Goal: Find specific page/section: Find specific page/section

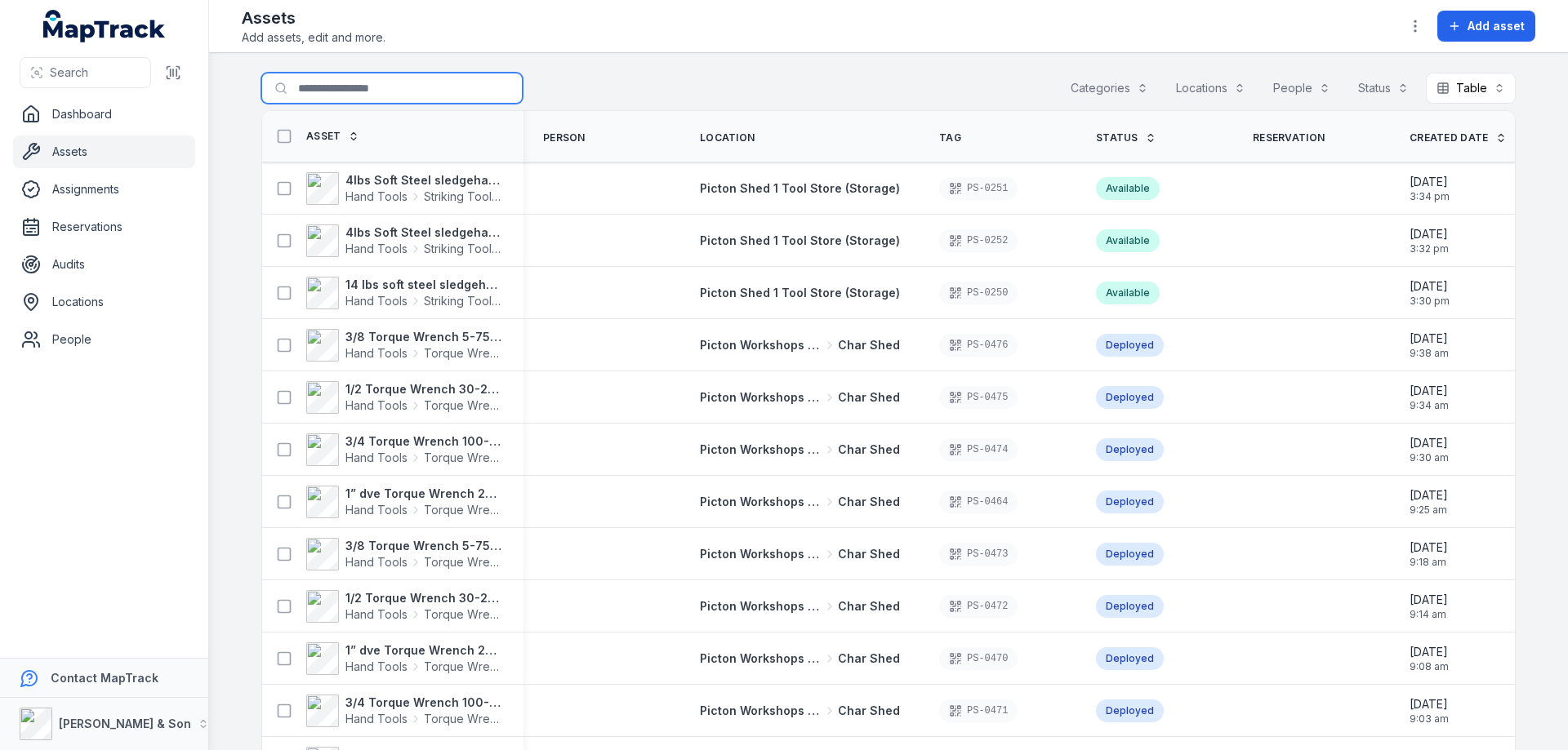
click at [344, 91] on input "Search for assets" at bounding box center [392, 87] width 261 height 31
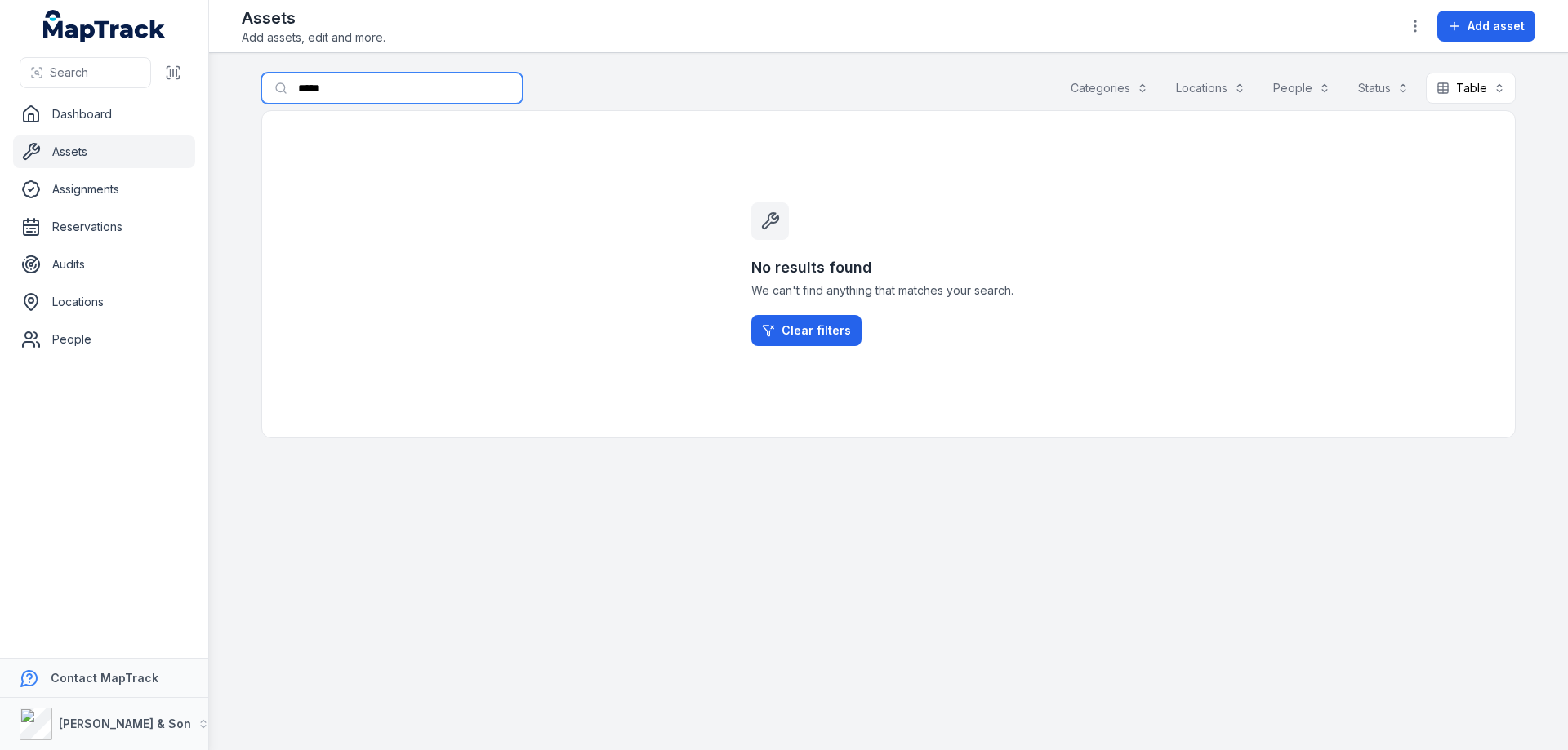
click at [312, 89] on input "*****" at bounding box center [392, 87] width 261 height 31
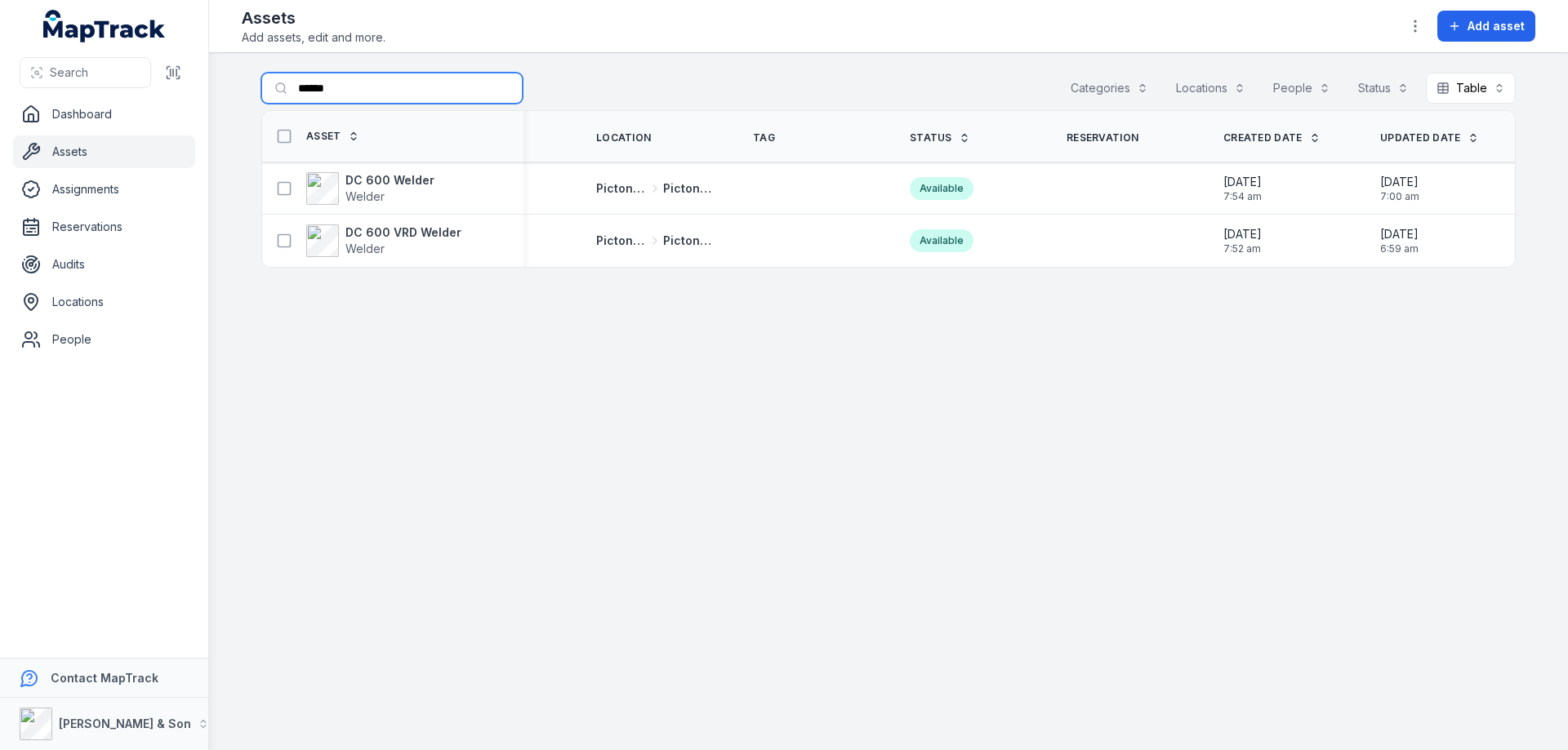
scroll to position [0, 106]
type input "******"
click at [1387, 194] on span "7:00 am" at bounding box center [1397, 196] width 39 height 13
click at [286, 190] on icon at bounding box center [285, 189] width 17 height 17
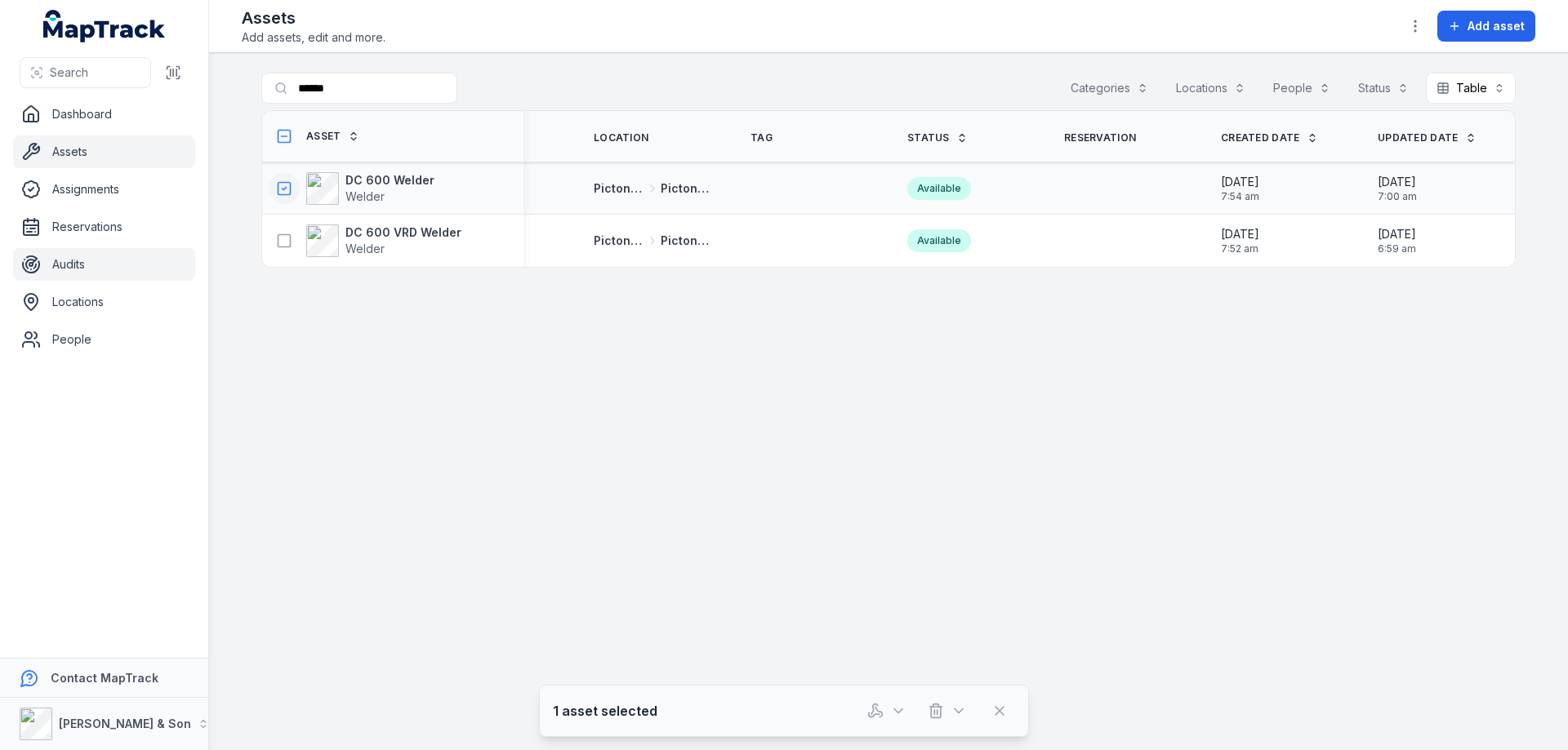
click at [83, 266] on link "Audits" at bounding box center [104, 264] width 182 height 33
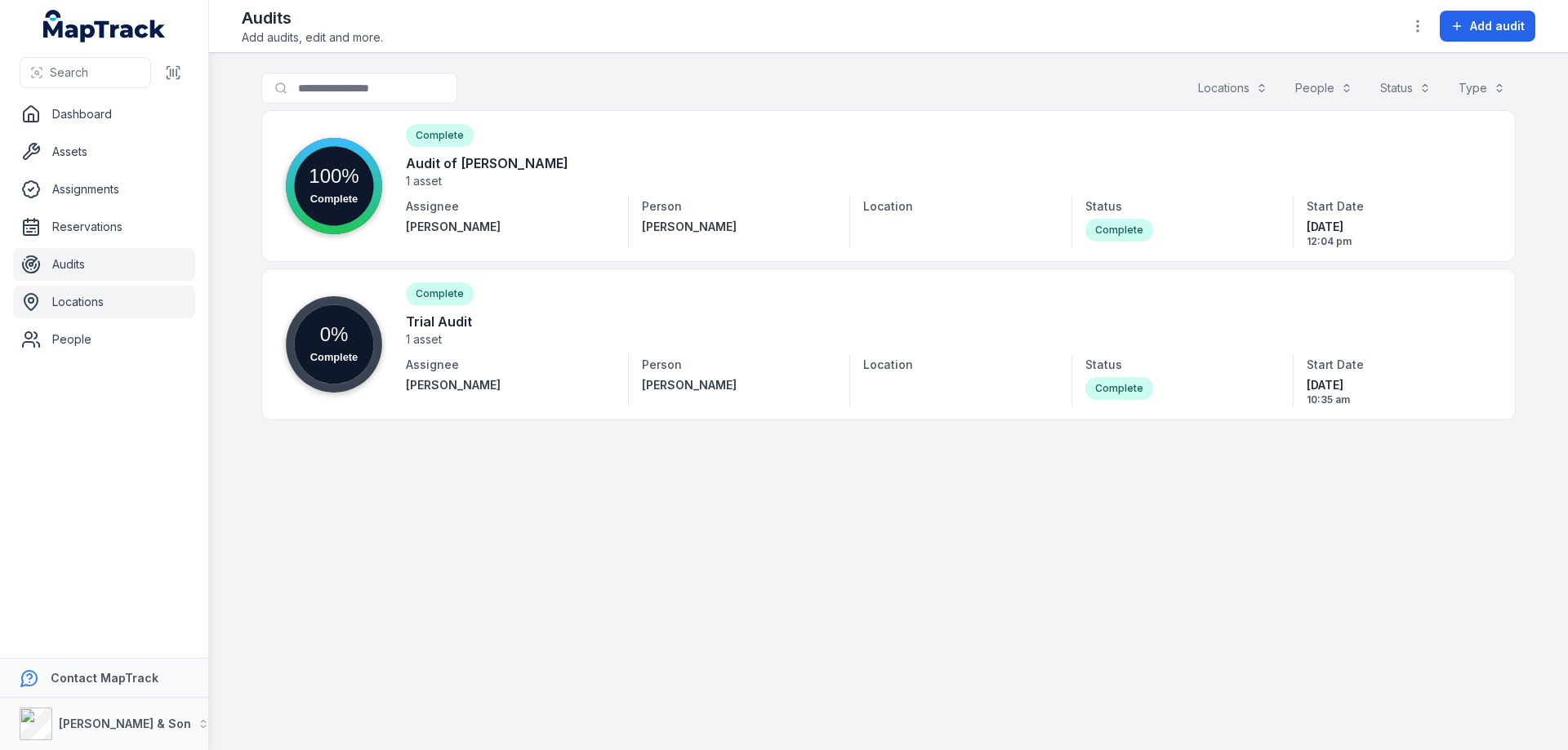
click at [74, 306] on link "Locations" at bounding box center [104, 301] width 182 height 33
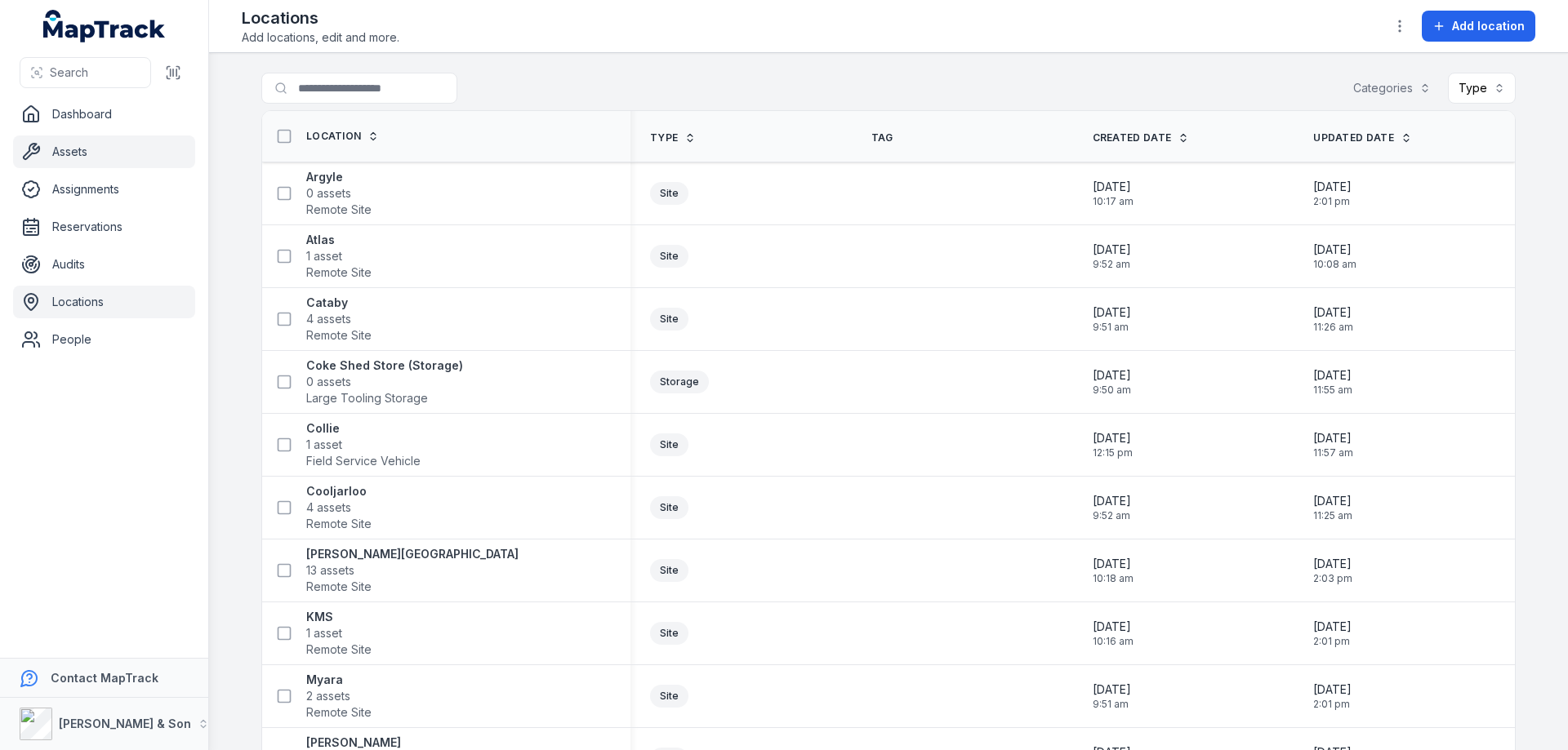
click at [59, 153] on link "Assets" at bounding box center [104, 152] width 182 height 33
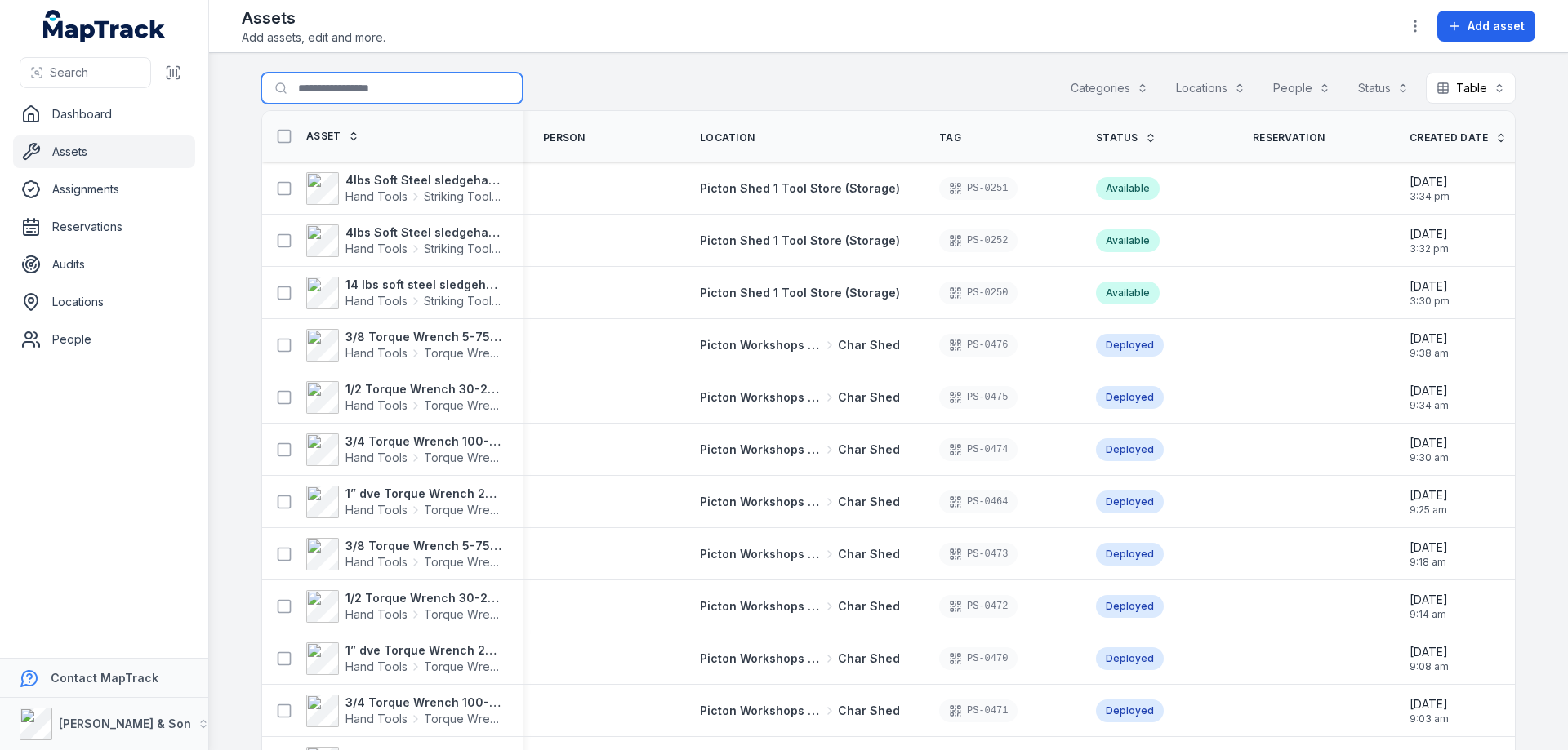
click at [323, 90] on input "Search for assets" at bounding box center [392, 87] width 261 height 31
type input "******"
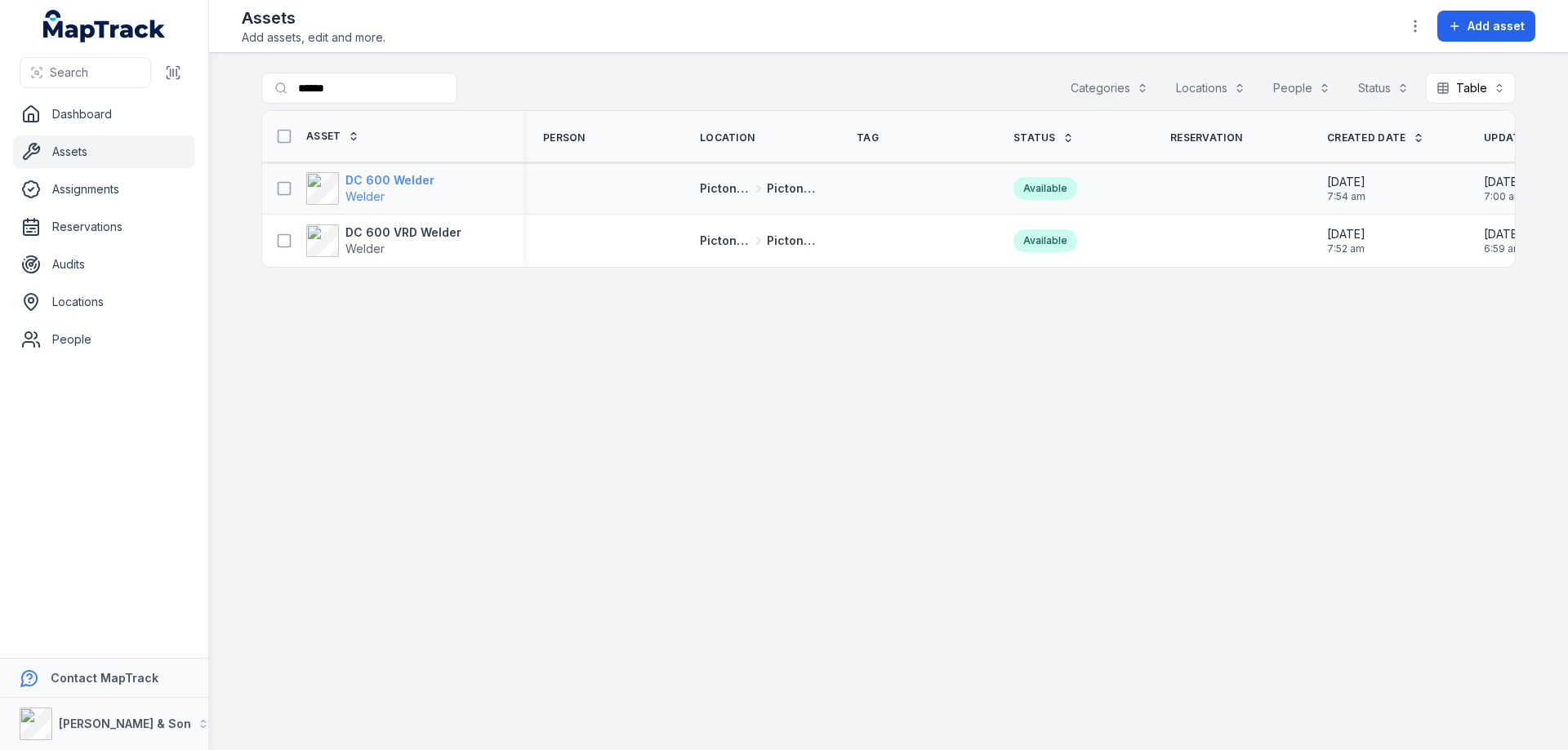
click at [375, 194] on span "Welder" at bounding box center [365, 196] width 39 height 14
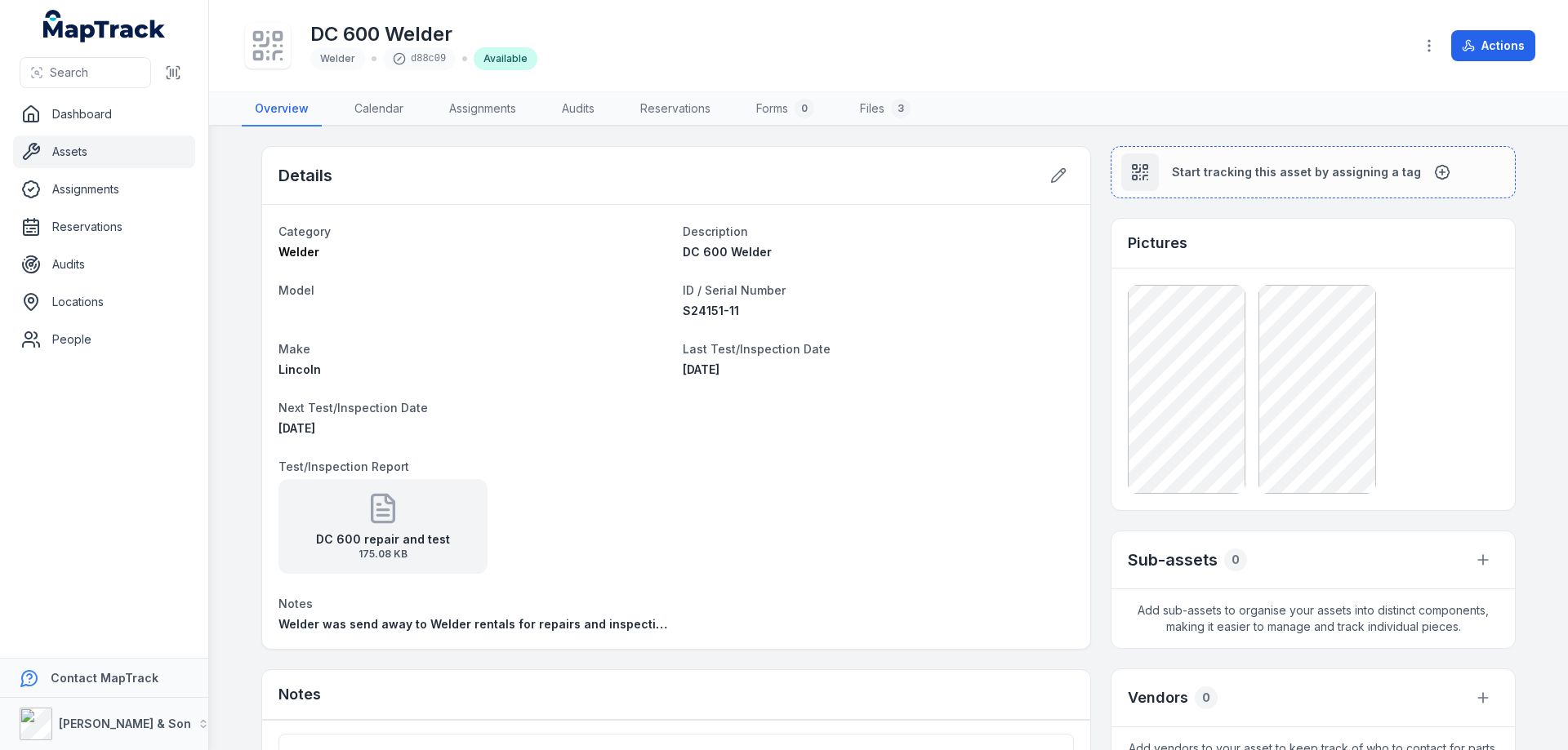
click at [362, 535] on strong "DC 600 repair and test" at bounding box center [383, 540] width 134 height 17
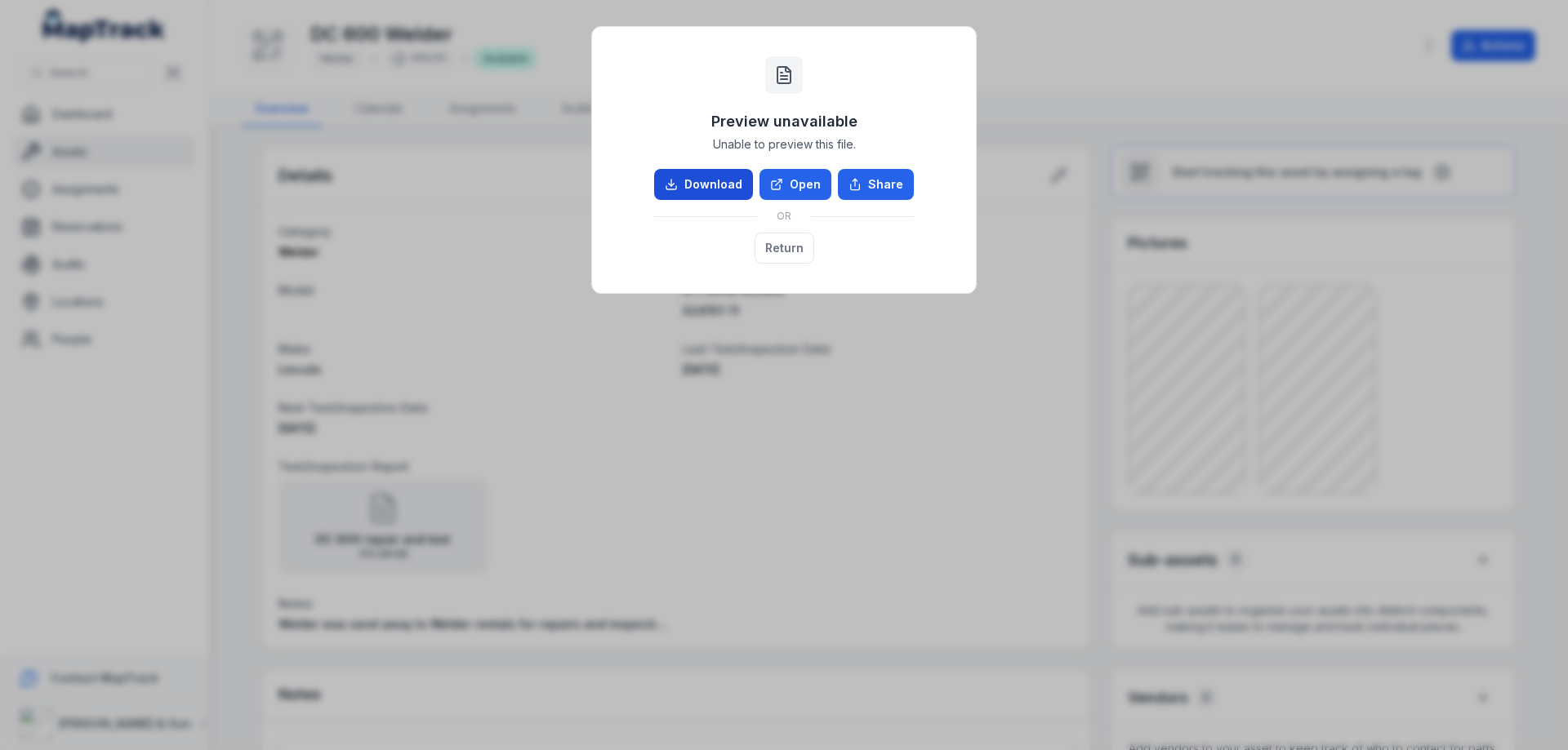
click at [717, 178] on link "Download" at bounding box center [704, 184] width 99 height 31
click at [787, 248] on button "Return" at bounding box center [784, 248] width 60 height 31
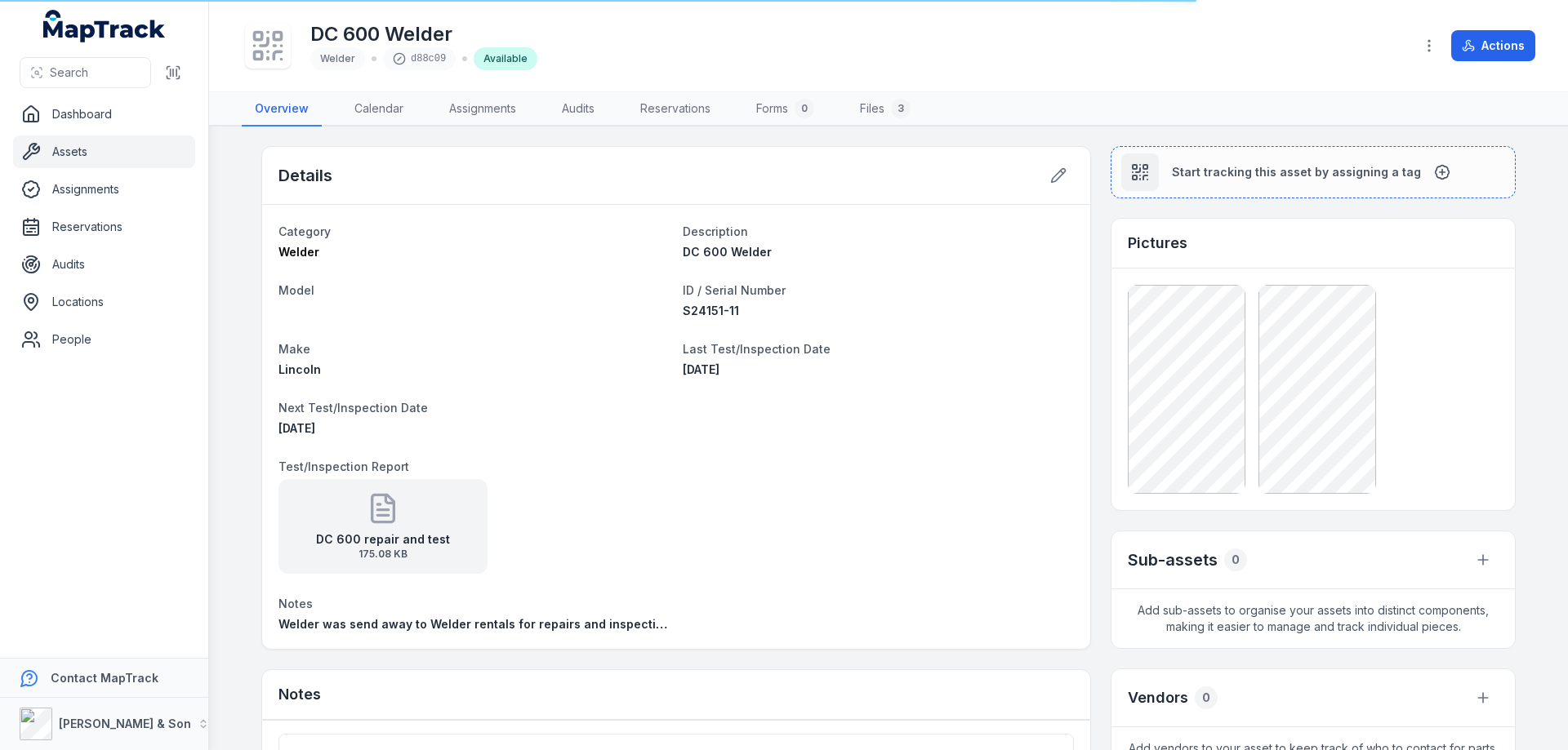
click at [338, 45] on h1 "DC 600 Welder" at bounding box center [423, 34] width 227 height 26
click at [331, 59] on span "Welder" at bounding box center [338, 58] width 35 height 12
click at [342, 62] on span "Welder" at bounding box center [338, 58] width 35 height 12
click at [338, 59] on span "Welder" at bounding box center [338, 58] width 35 height 12
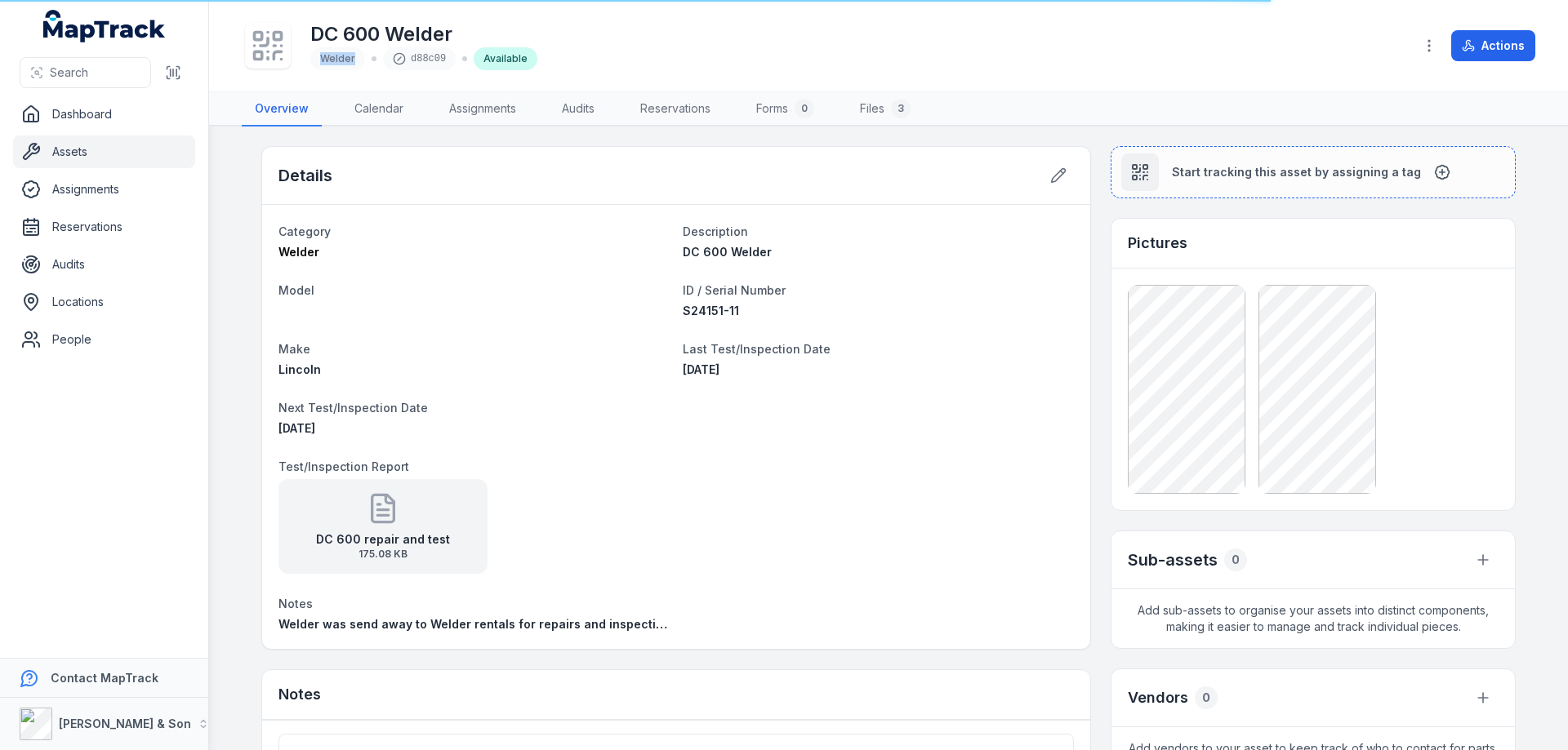
click at [338, 59] on span "Welder" at bounding box center [338, 58] width 35 height 12
click at [87, 80] on span "Search" at bounding box center [69, 73] width 38 height 17
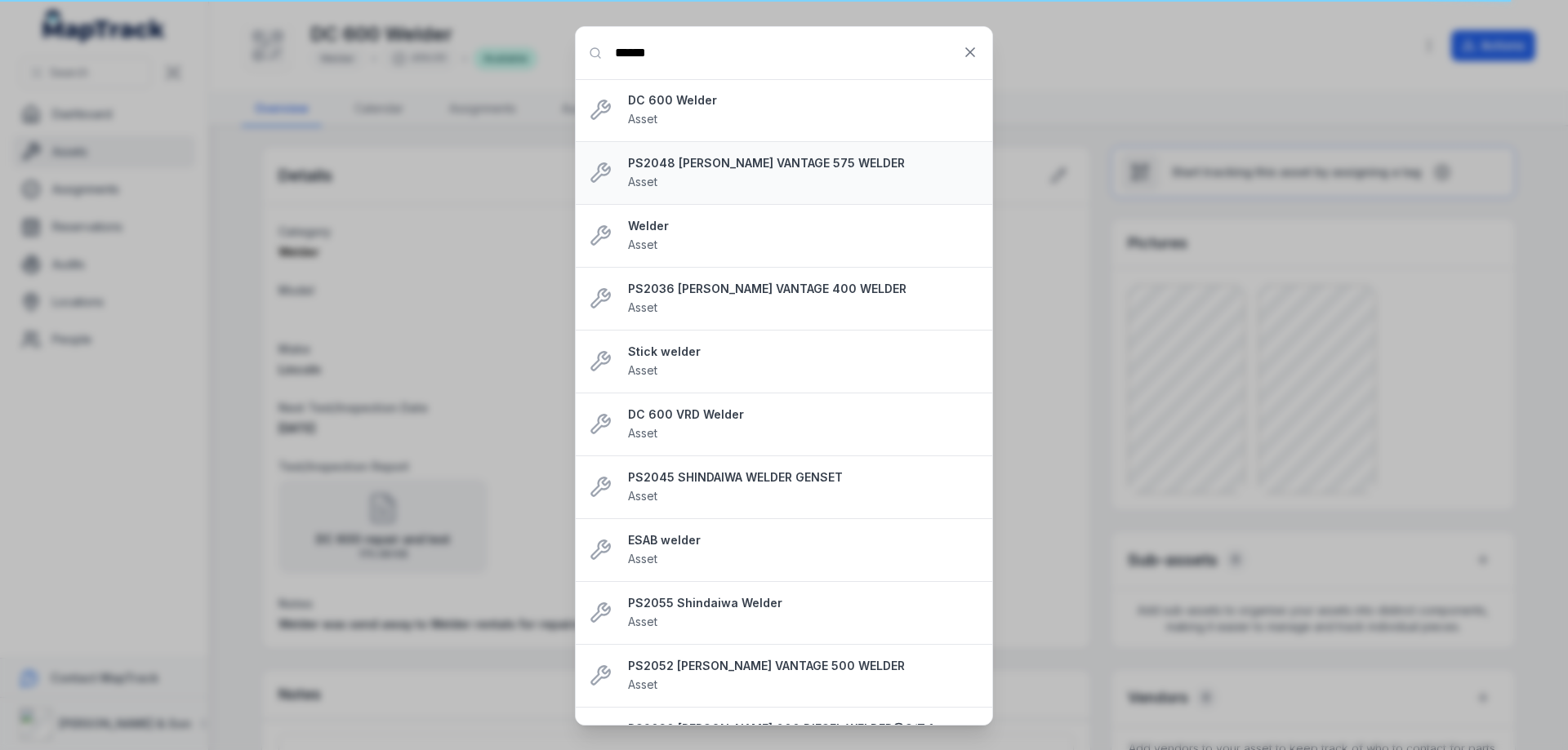
type input "******"
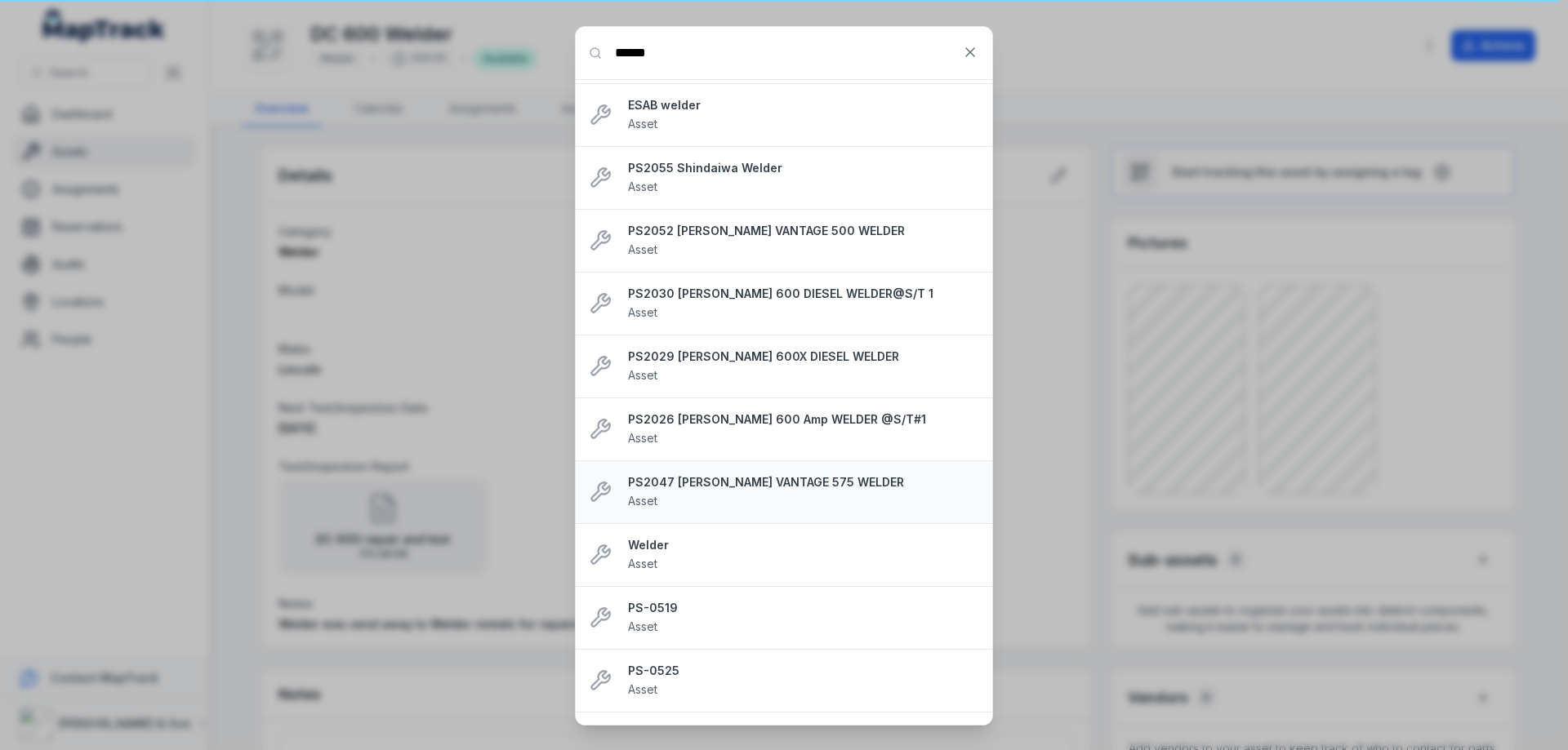
scroll to position [610, 0]
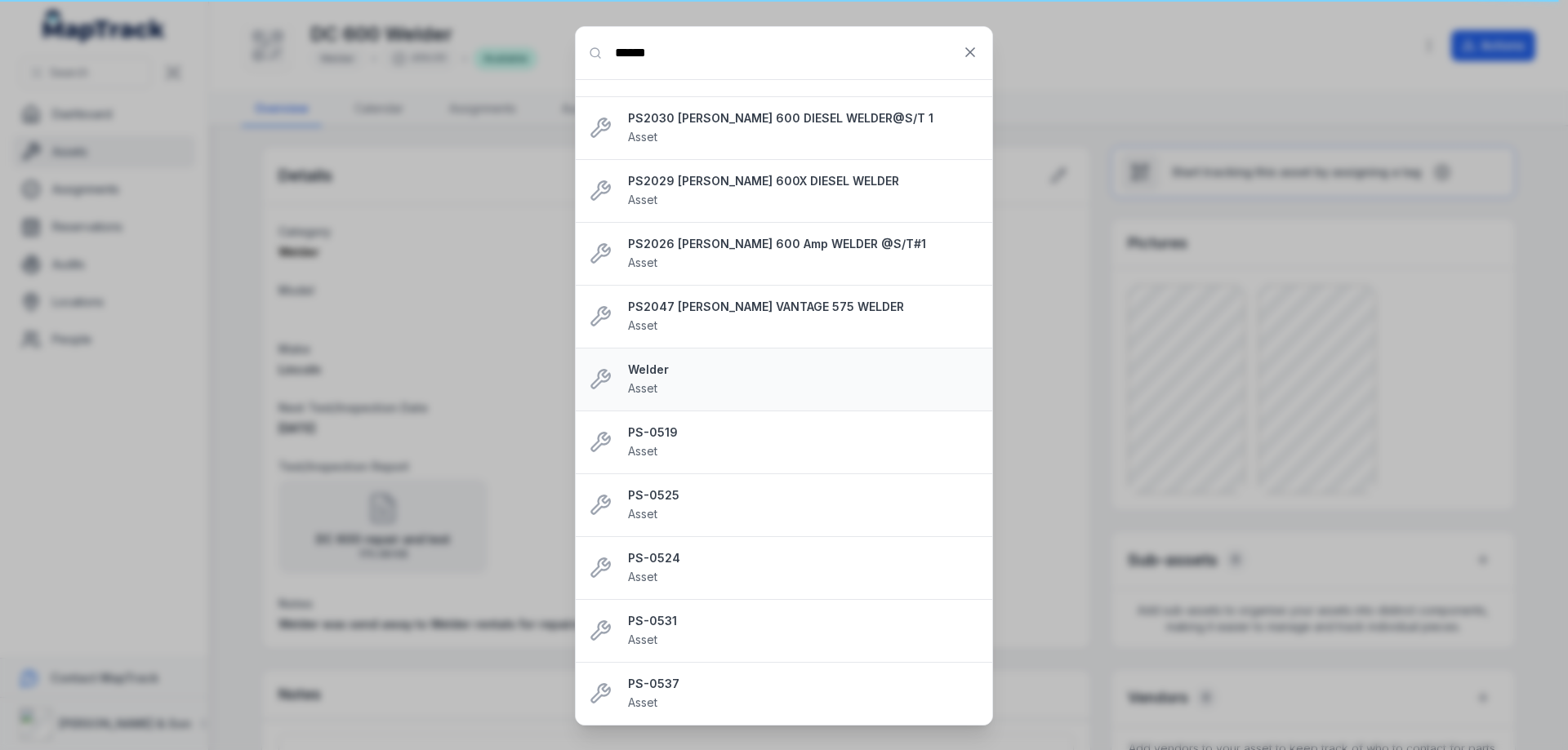
click at [650, 382] on span "Asset" at bounding box center [643, 388] width 30 height 14
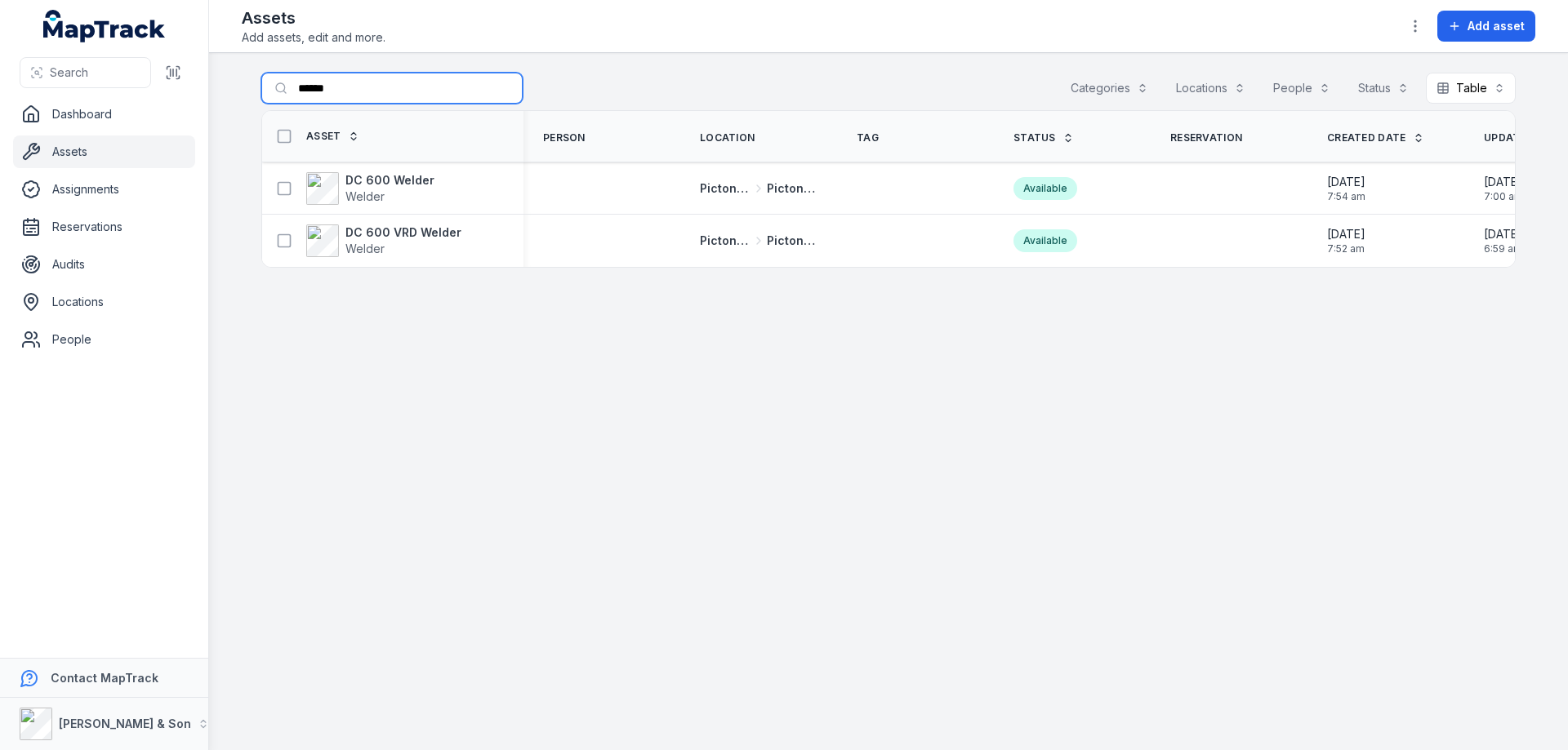
drag, startPoint x: 340, startPoint y: 89, endPoint x: 301, endPoint y: 87, distance: 39.1
click at [301, 87] on input "******" at bounding box center [392, 87] width 261 height 31
type input "******"
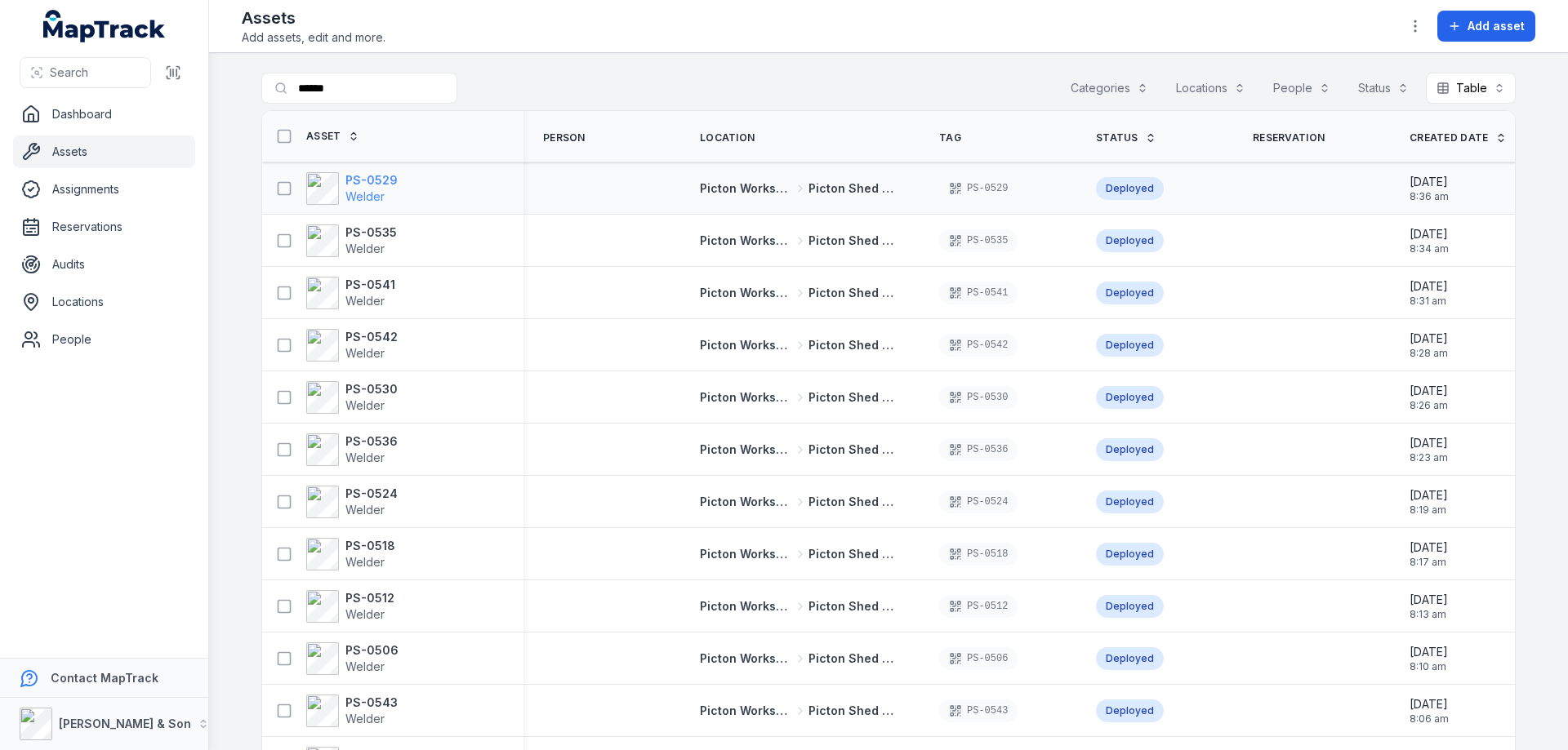
click at [360, 198] on span "Welder" at bounding box center [365, 196] width 39 height 14
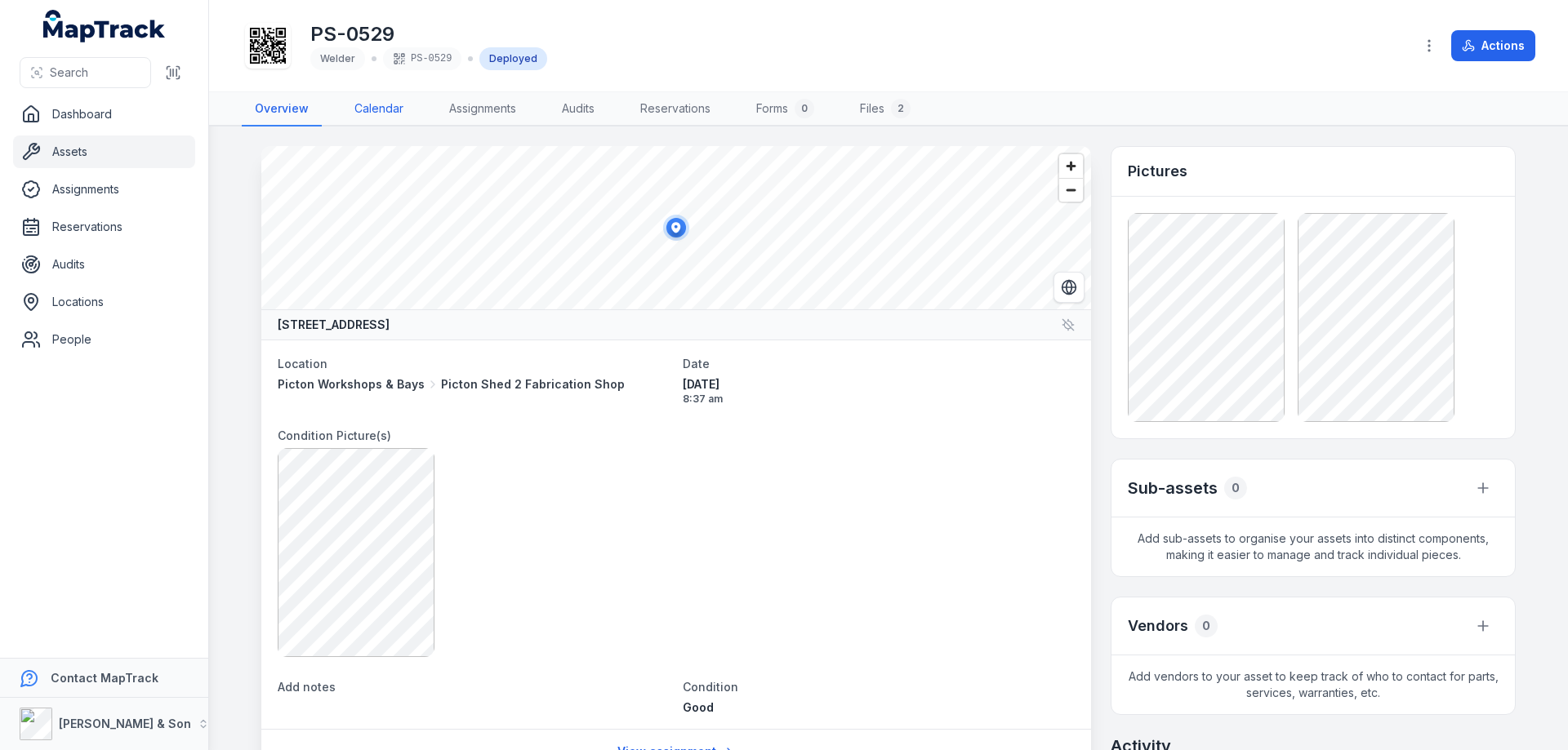
click at [375, 106] on link "Calendar" at bounding box center [379, 109] width 75 height 34
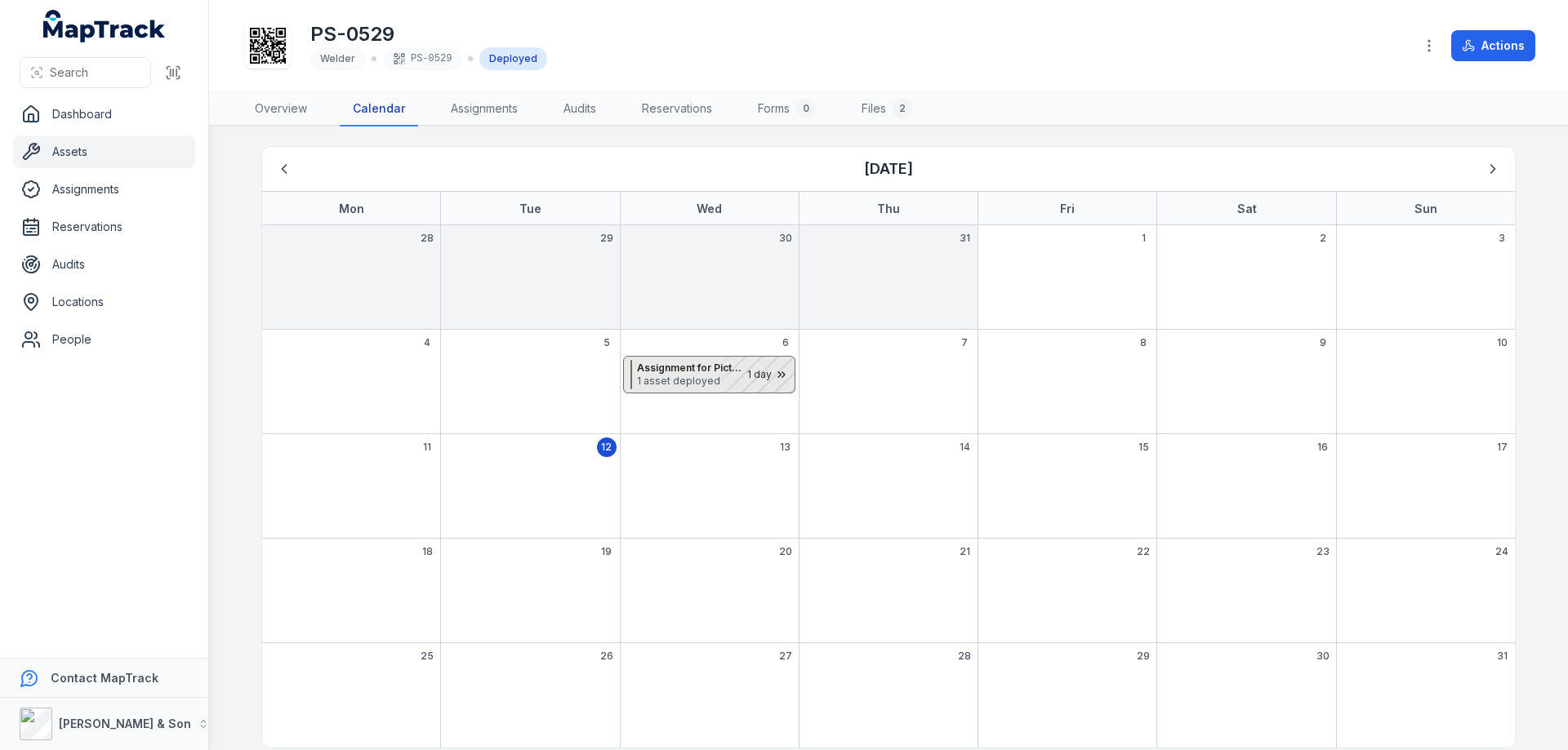
click at [698, 380] on span "1 asset deployed" at bounding box center [690, 382] width 109 height 13
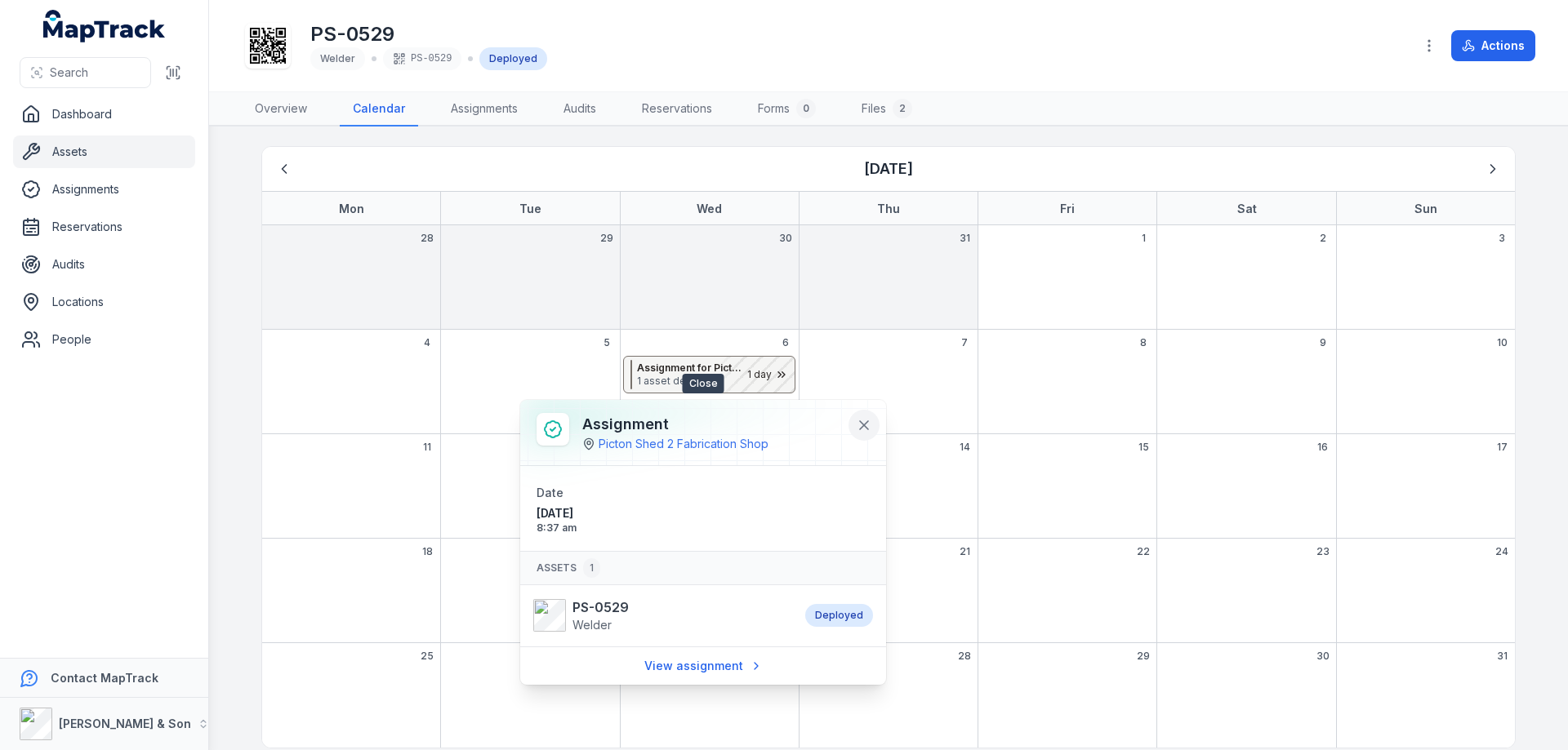
click at [858, 423] on icon at bounding box center [864, 425] width 17 height 17
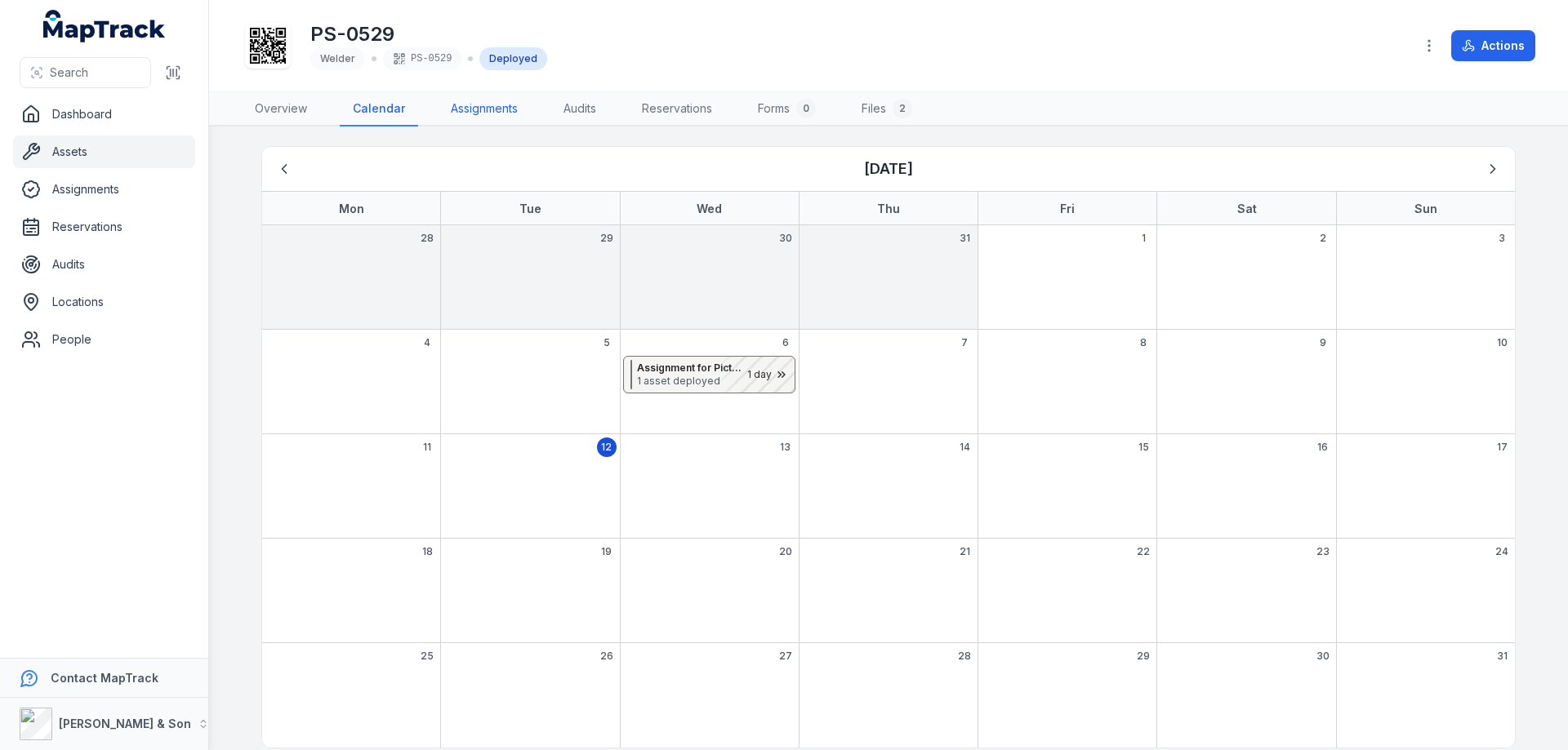
click at [501, 103] on link "Assignments" at bounding box center [484, 109] width 93 height 34
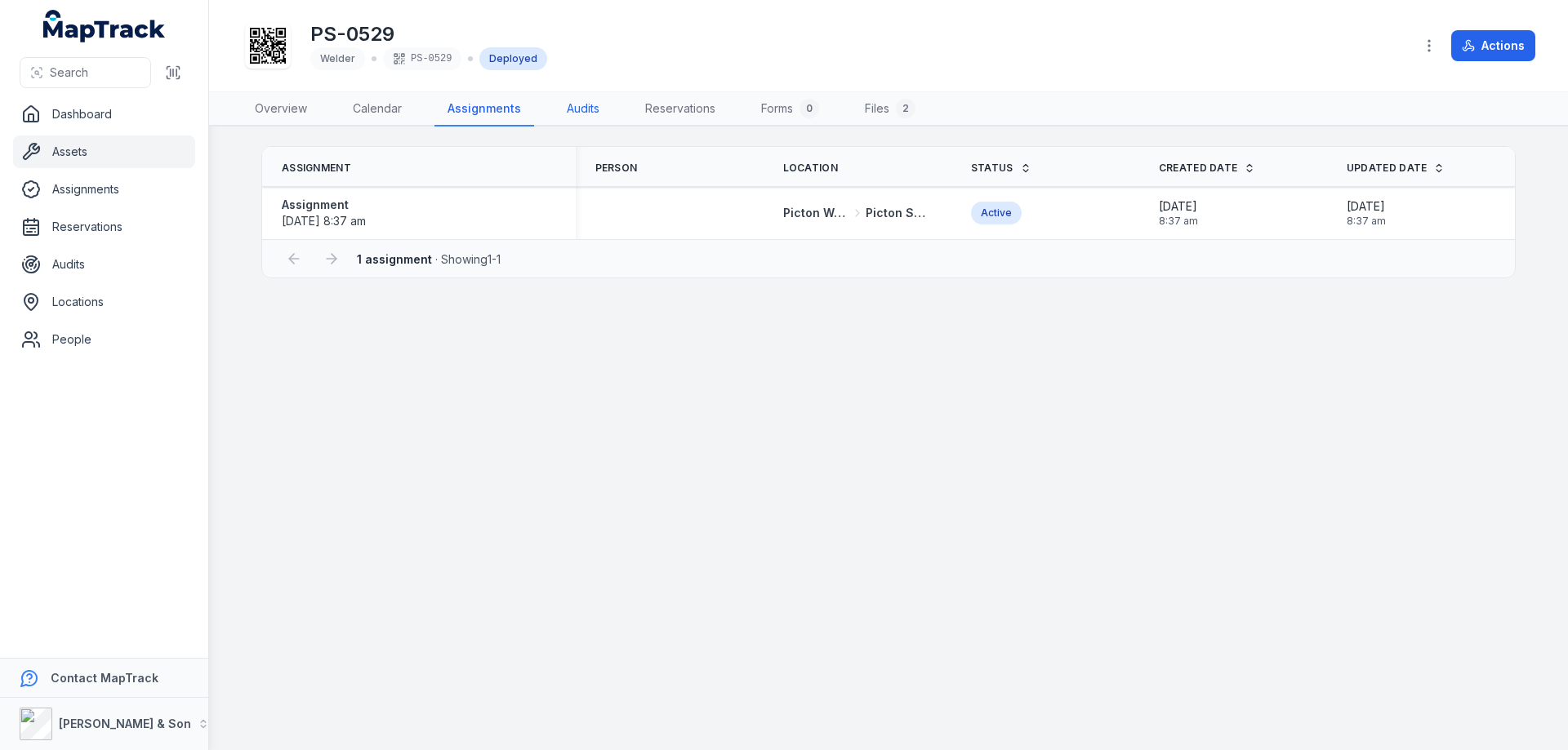
click at [573, 106] on link "Audits" at bounding box center [583, 109] width 59 height 34
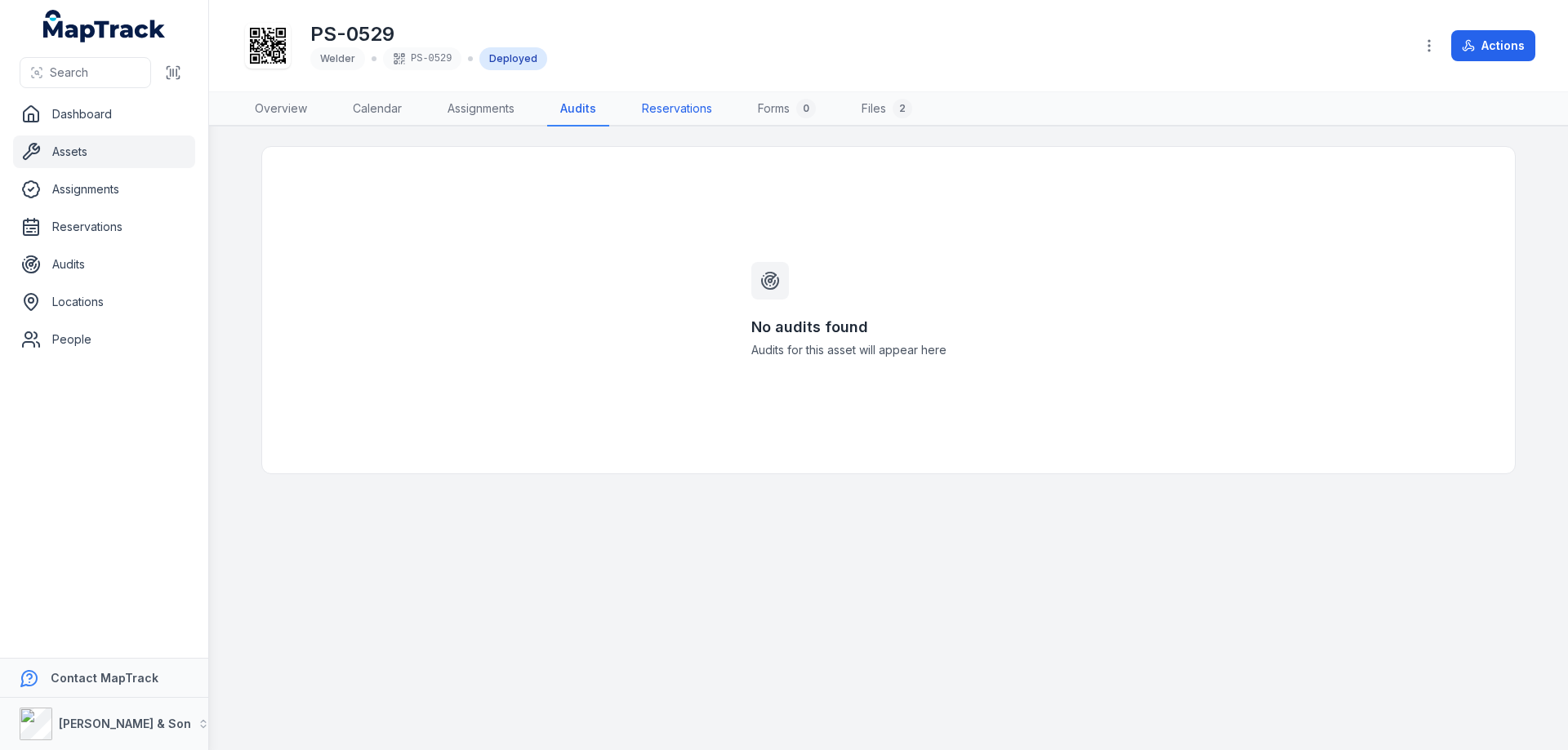
click at [661, 110] on link "Reservations" at bounding box center [677, 109] width 97 height 34
click at [781, 110] on link "Forms 0" at bounding box center [788, 109] width 84 height 34
click at [883, 112] on link "Files 2" at bounding box center [885, 109] width 76 height 34
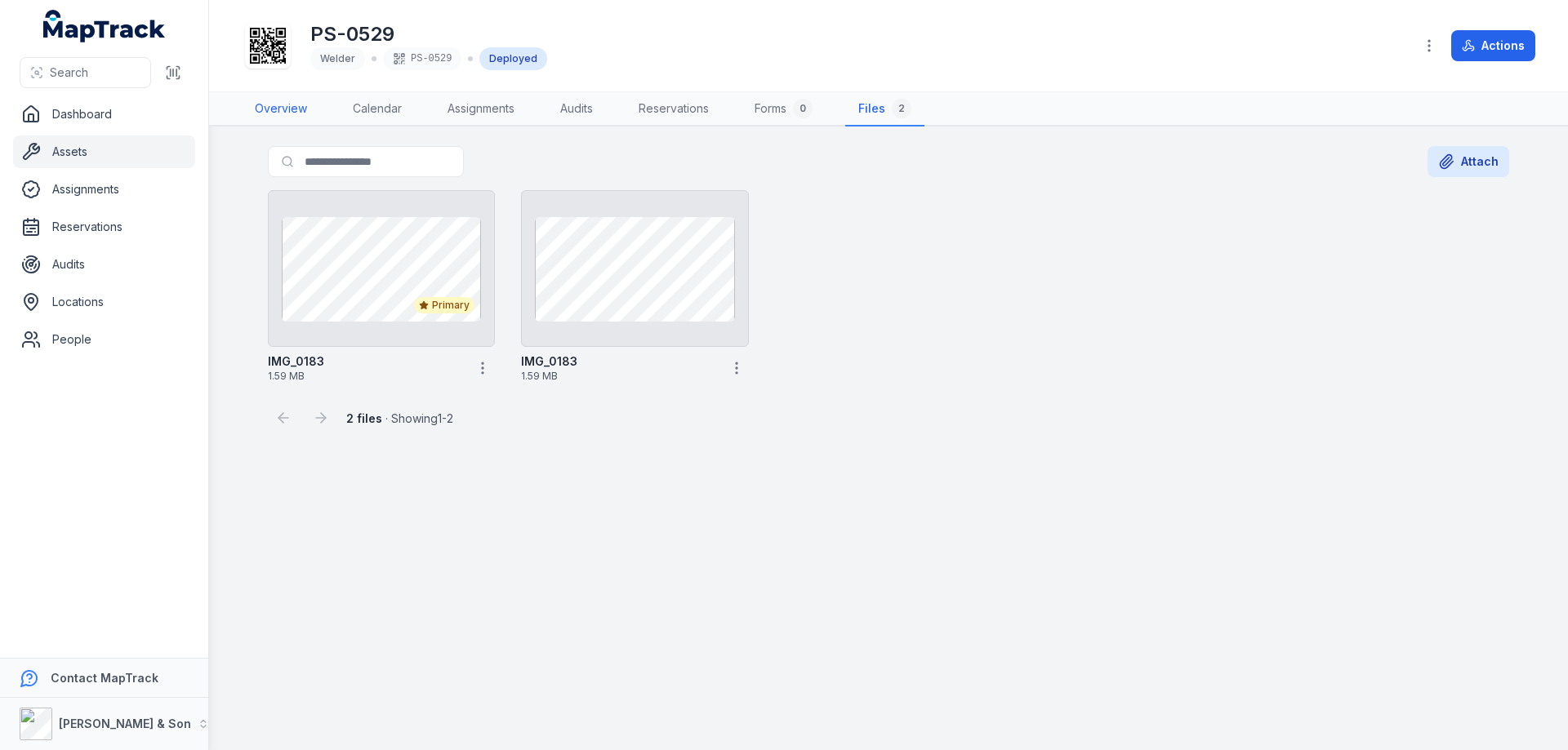
click at [285, 112] on link "Overview" at bounding box center [281, 109] width 78 height 34
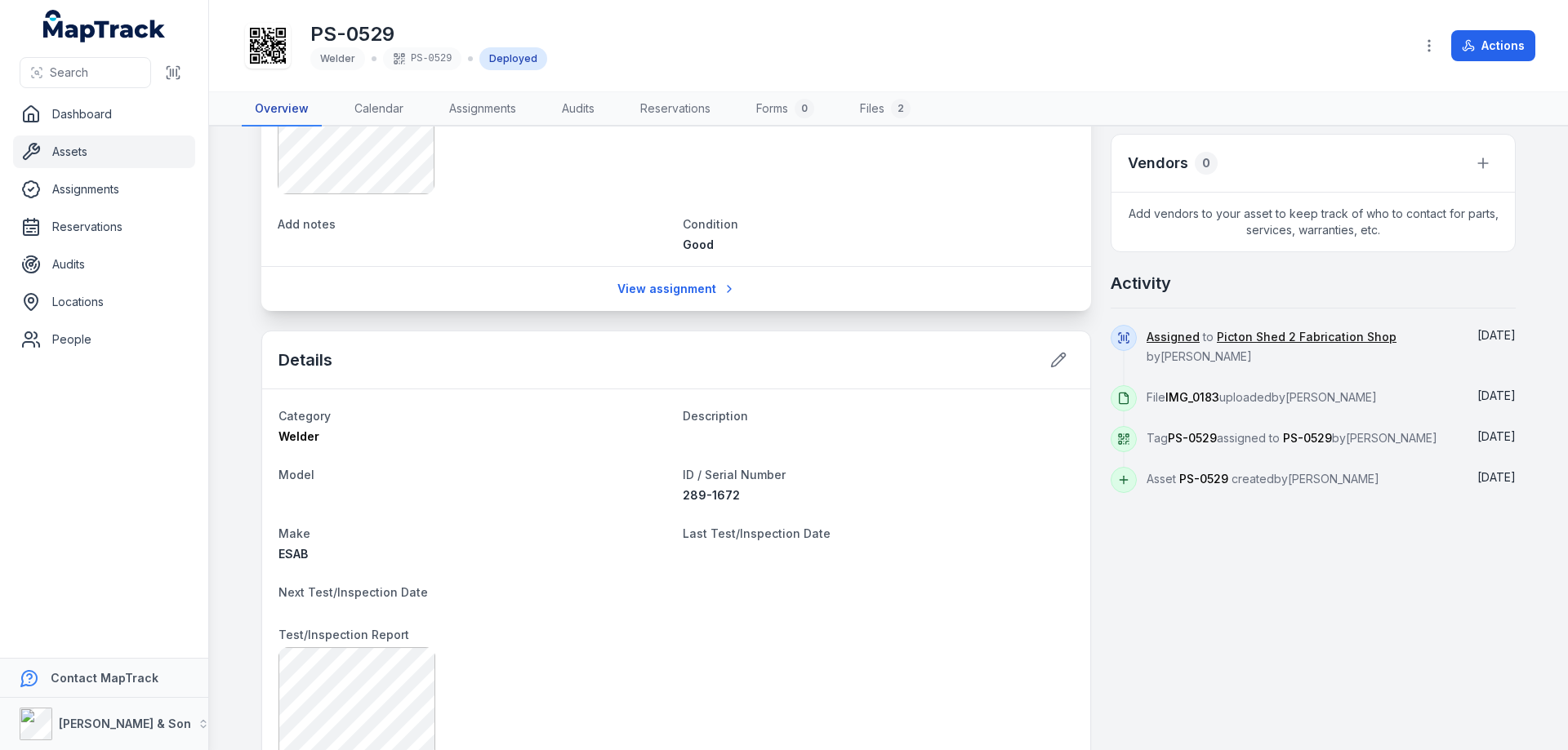
scroll to position [435, 0]
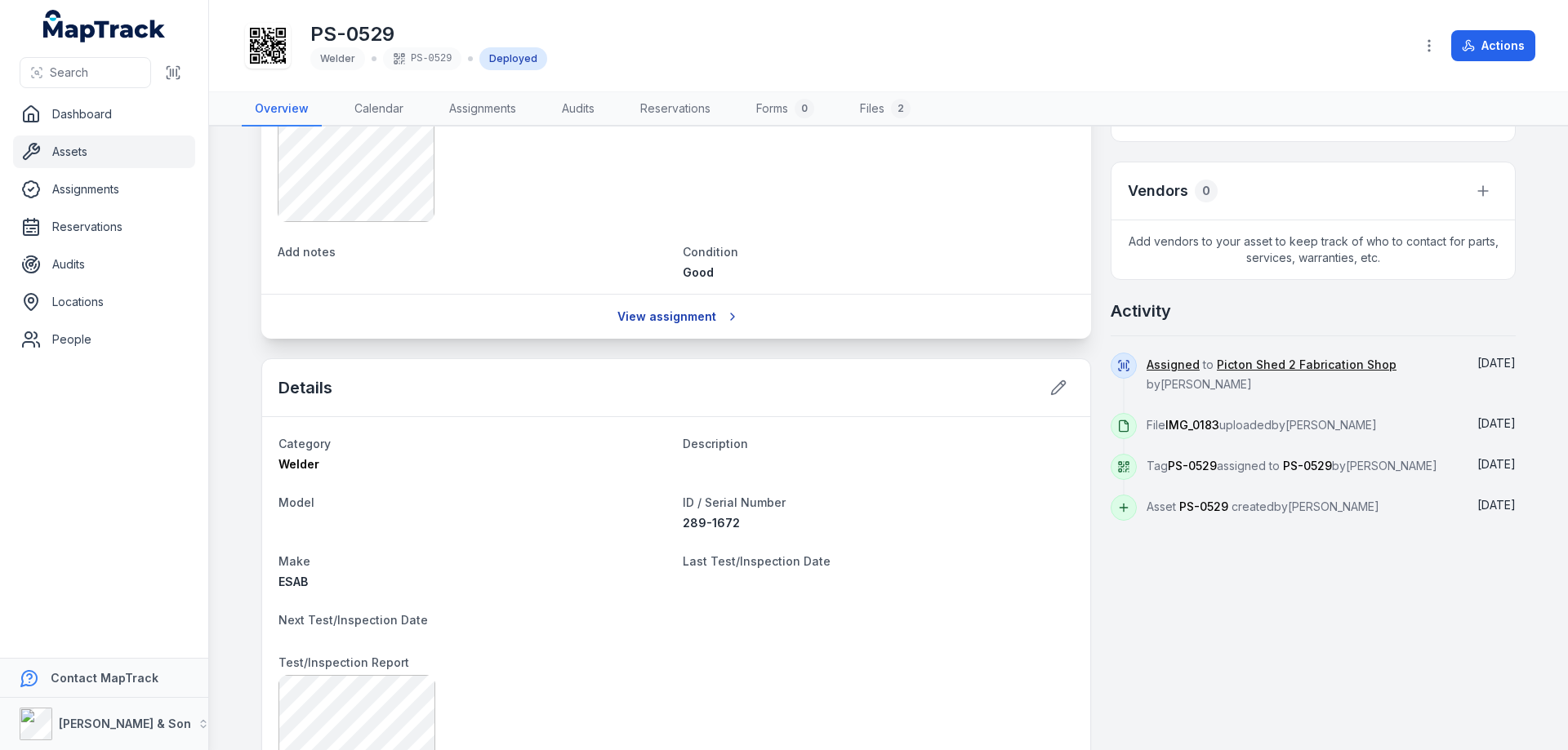
click at [683, 319] on link "View assignment" at bounding box center [677, 316] width 140 height 31
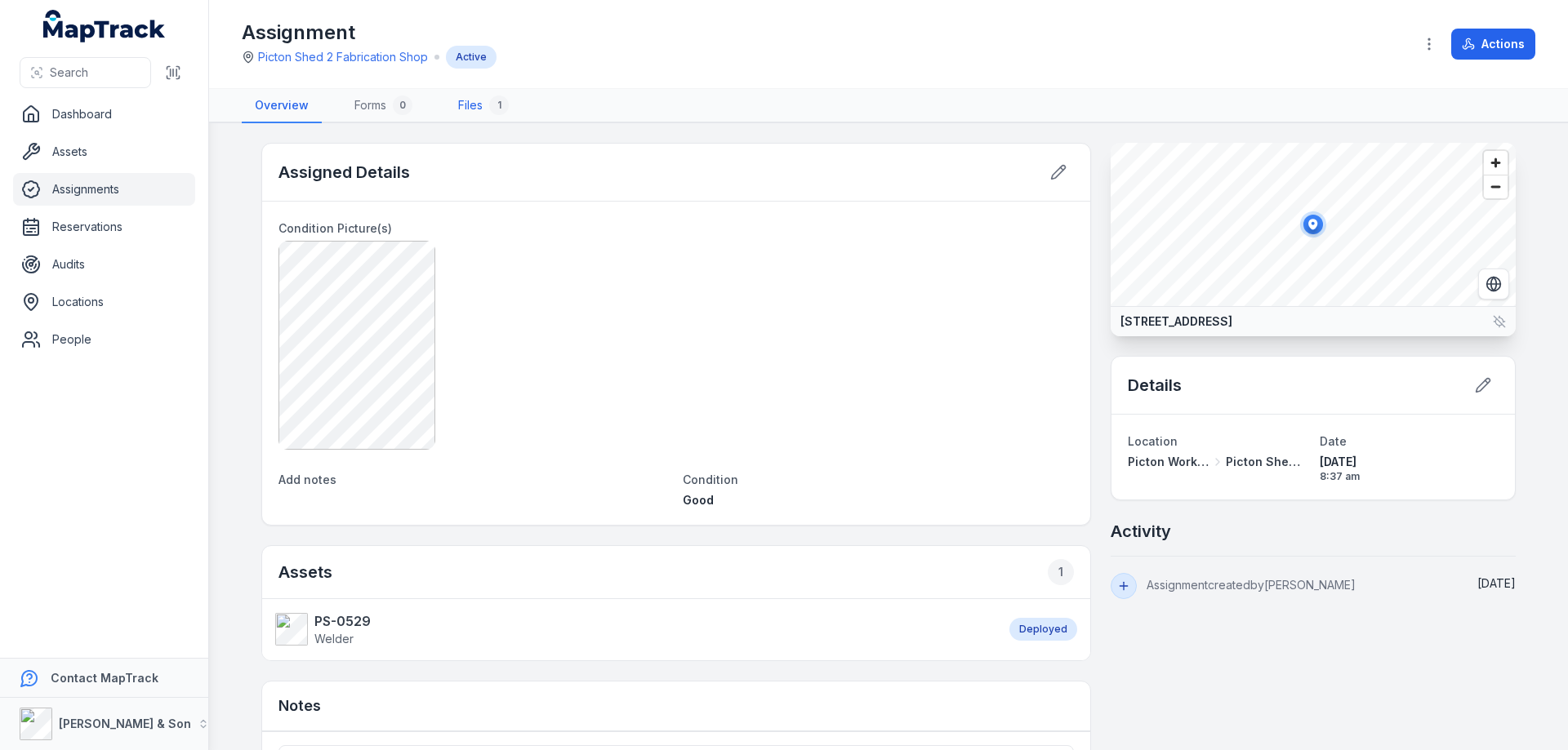
click at [480, 103] on link "Files 1" at bounding box center [483, 106] width 76 height 34
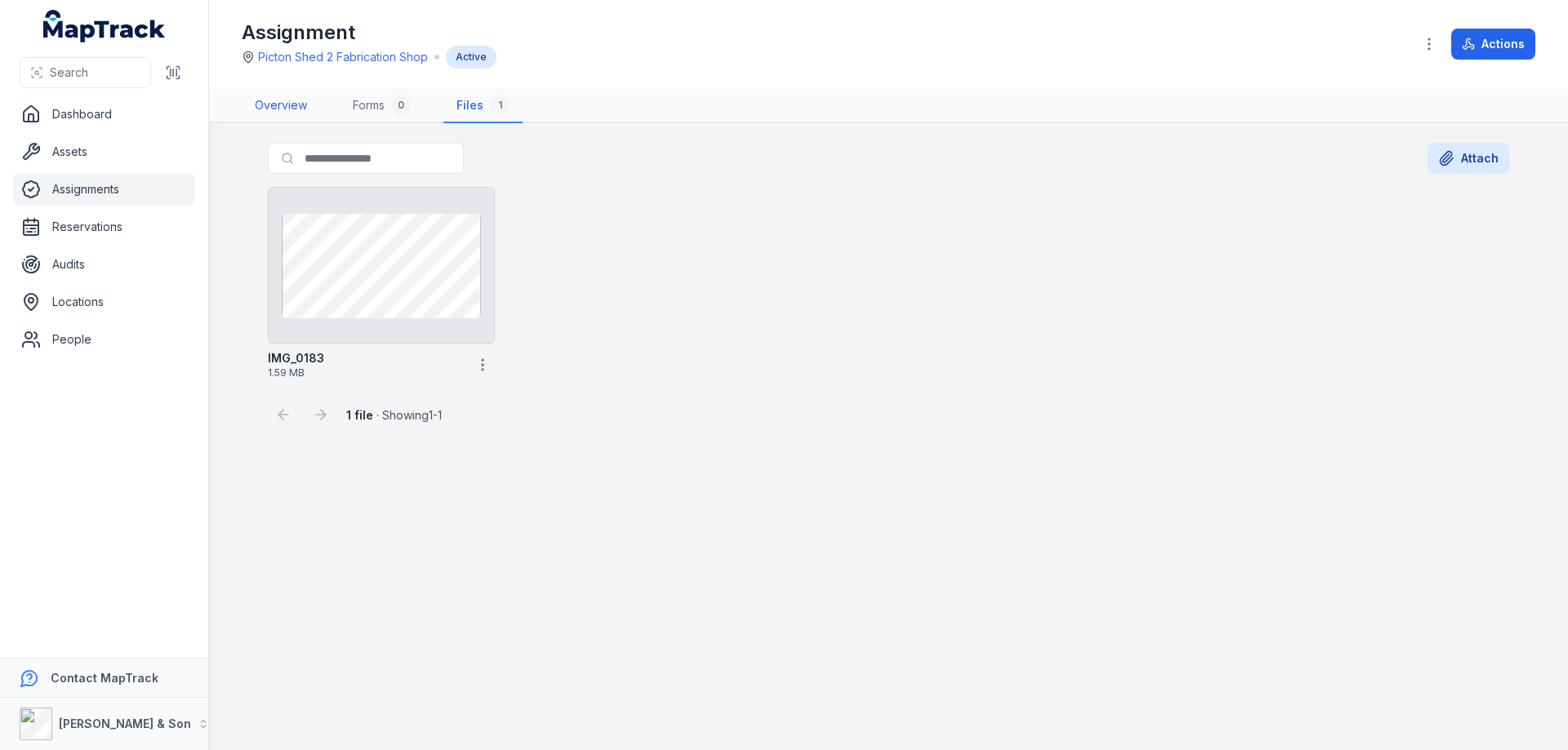
click at [276, 111] on link "Overview" at bounding box center [281, 106] width 78 height 34
